Goal: Find specific page/section

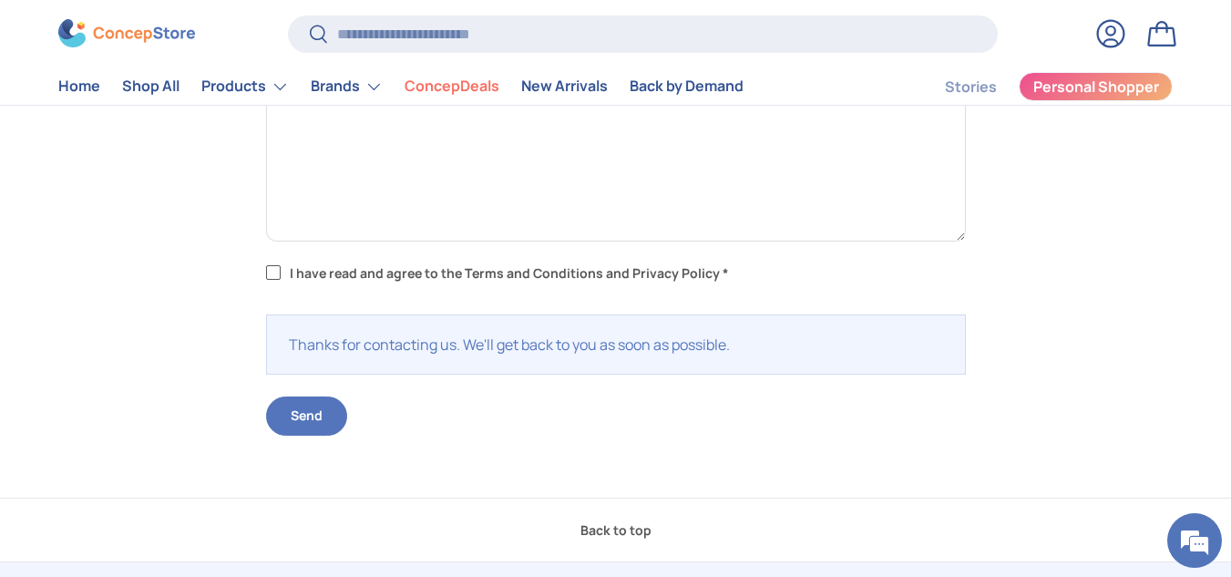
click at [1148, 320] on div "Drop us an email Name Email Message I have read and agree to the Terms and Cond…" at bounding box center [615, 179] width 1115 height 514
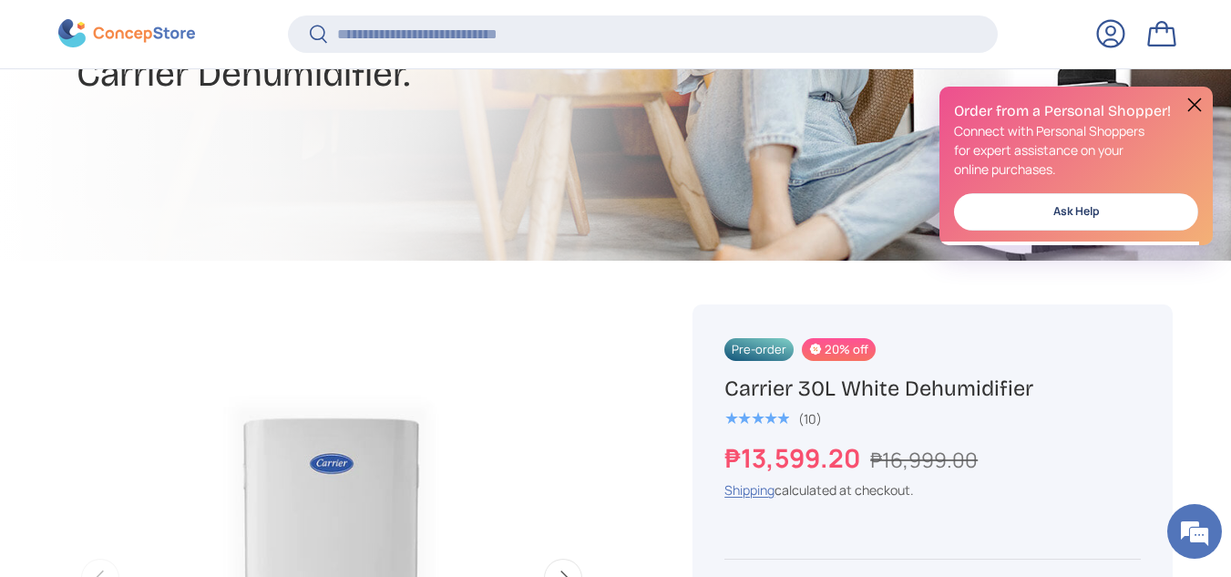
scroll to position [382, 0]
